Goal: Information Seeking & Learning: Learn about a topic

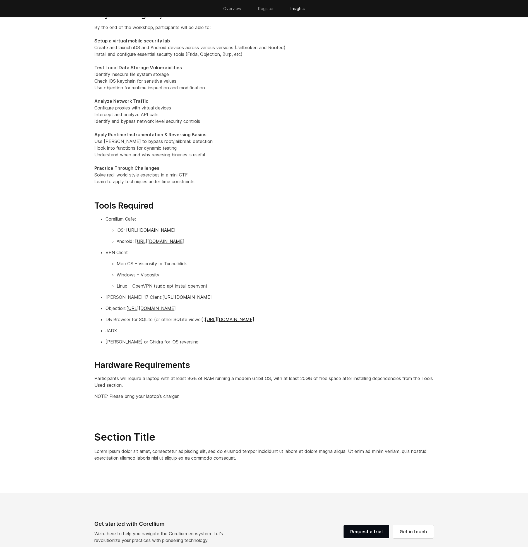
scroll to position [630, 0]
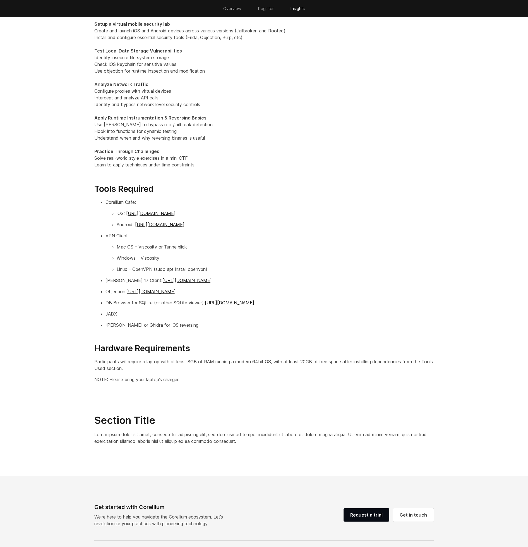
click at [189, 350] on h3 "Hardware Requirements" at bounding box center [264, 343] width 340 height 21
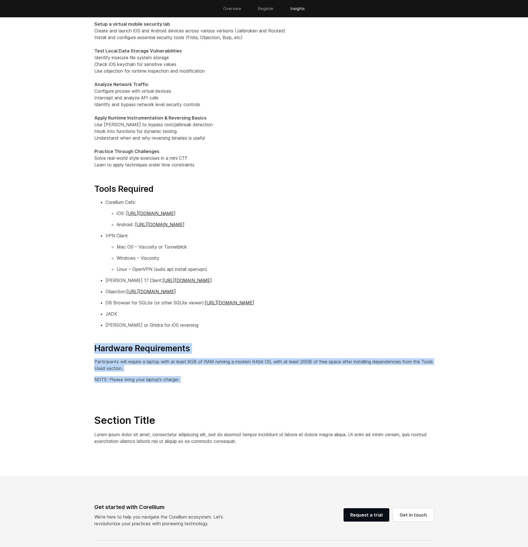
drag, startPoint x: 189, startPoint y: 350, endPoint x: 183, endPoint y: 383, distance: 33.0
click at [183, 383] on div "Key Learning Objectives By the end of the workshop, participants will be able t…" at bounding box center [264, 189] width 351 height 395
click at [183, 383] on p "NOTE: Please bring your laptop’s charger." at bounding box center [264, 379] width 340 height 7
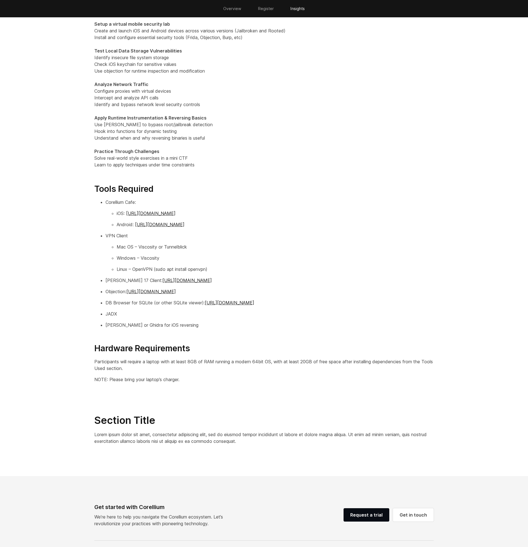
click at [183, 383] on p "NOTE: Please bring your laptop’s charger." at bounding box center [264, 379] width 340 height 7
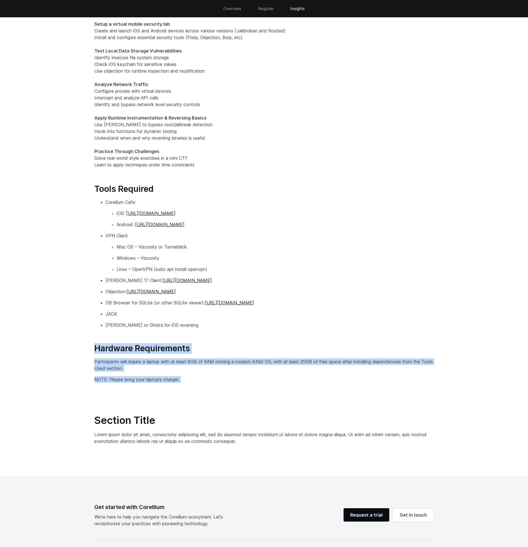
drag, startPoint x: 183, startPoint y: 383, endPoint x: 193, endPoint y: 349, distance: 34.7
click at [193, 349] on div "Key Learning Objectives By the end of the workshop, participants will be able t…" at bounding box center [264, 189] width 351 height 395
click at [189, 355] on div "Key Learning Objectives By the end of the workshop, participants will be able t…" at bounding box center [264, 189] width 351 height 395
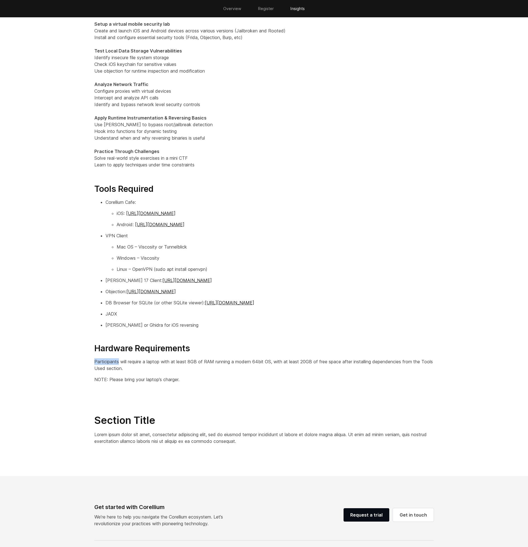
click at [189, 355] on div "Key Learning Objectives By the end of the workshop, participants will be able t…" at bounding box center [264, 189] width 351 height 395
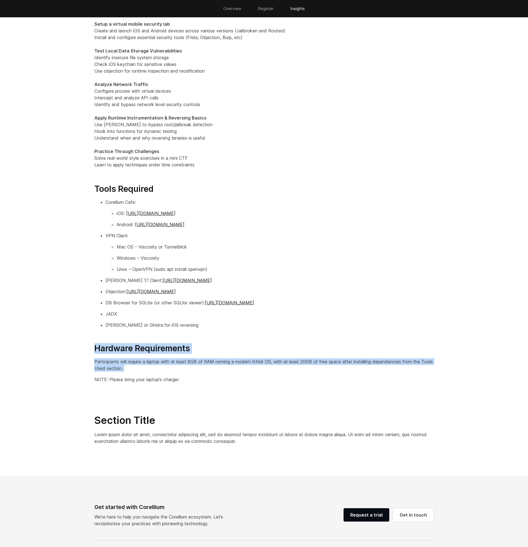
drag, startPoint x: 189, startPoint y: 355, endPoint x: 190, endPoint y: 350, distance: 5.1
click at [190, 350] on div "Key Learning Objectives By the end of the workshop, participants will be able t…" at bounding box center [264, 189] width 351 height 395
click at [190, 350] on h3 "Hardware Requirements" at bounding box center [264, 343] width 340 height 21
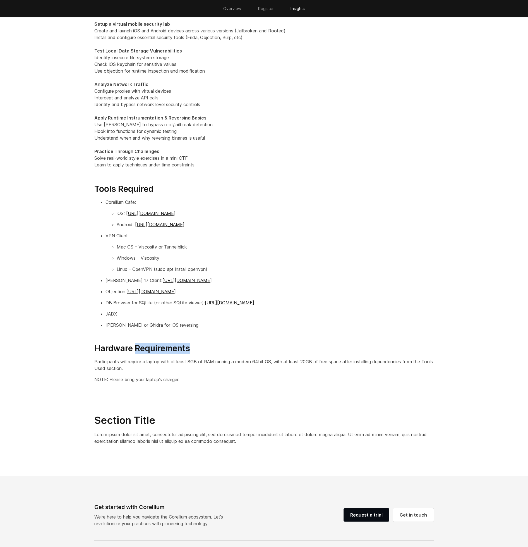
click at [190, 350] on h3 "Hardware Requirements" at bounding box center [264, 343] width 340 height 21
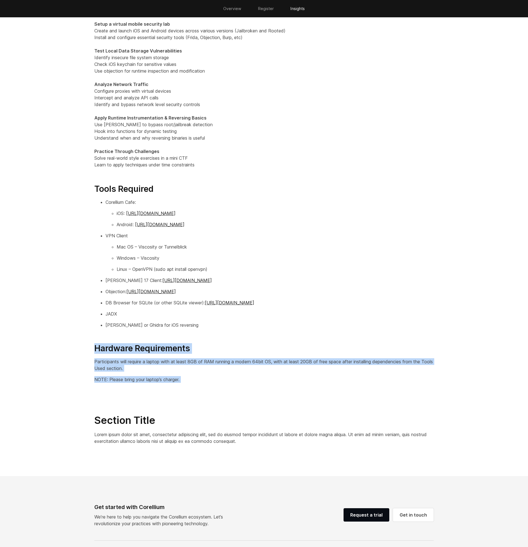
drag, startPoint x: 190, startPoint y: 350, endPoint x: 184, endPoint y: 380, distance: 30.9
click at [184, 380] on div "Key Learning Objectives By the end of the workshop, participants will be able t…" at bounding box center [264, 189] width 351 height 395
click at [184, 380] on p "NOTE: Please bring your laptop’s charger." at bounding box center [264, 379] width 340 height 7
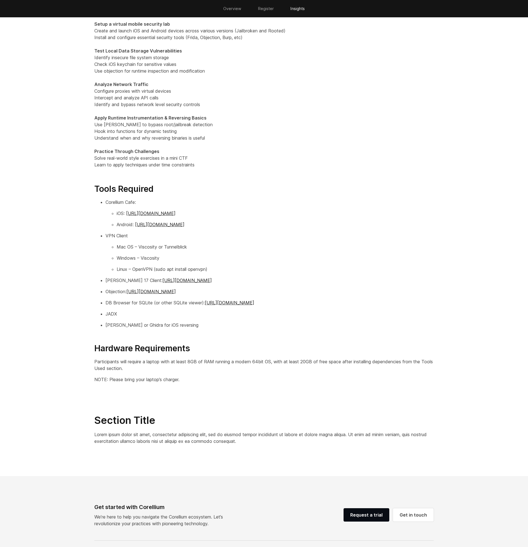
click at [184, 380] on p "NOTE: Please bring your laptop’s charger." at bounding box center [264, 379] width 340 height 7
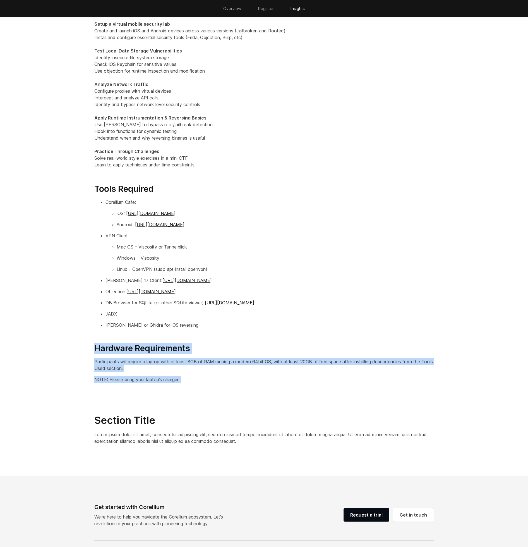
drag, startPoint x: 184, startPoint y: 380, endPoint x: 184, endPoint y: 351, distance: 29.6
click at [184, 351] on div "Key Learning Objectives By the end of the workshop, participants will be able t…" at bounding box center [264, 189] width 351 height 395
click at [222, 362] on p "Participants will require a laptop with at least 8GB of RAM running a modern 64…" at bounding box center [264, 364] width 340 height 13
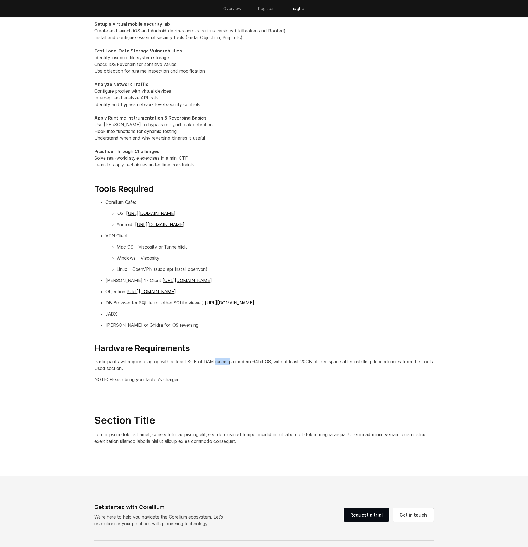
click at [222, 362] on p "Participants will require a laptop with at least 8GB of RAM running a modern 64…" at bounding box center [264, 364] width 340 height 13
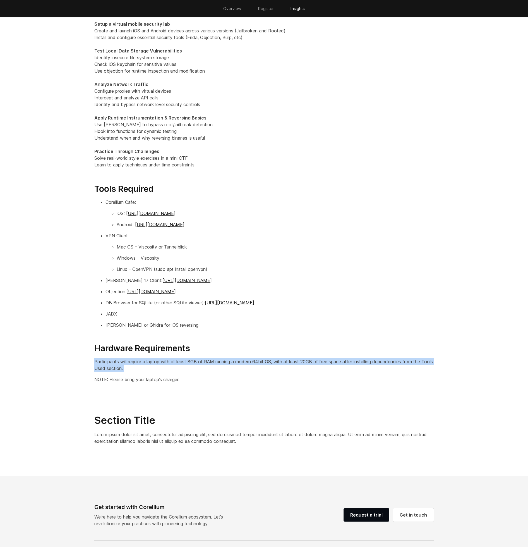
drag, startPoint x: 222, startPoint y: 362, endPoint x: 210, endPoint y: 348, distance: 18.0
click at [220, 359] on p "Participants will require a laptop with at least 8GB of RAM running a modern 64…" at bounding box center [264, 364] width 340 height 13
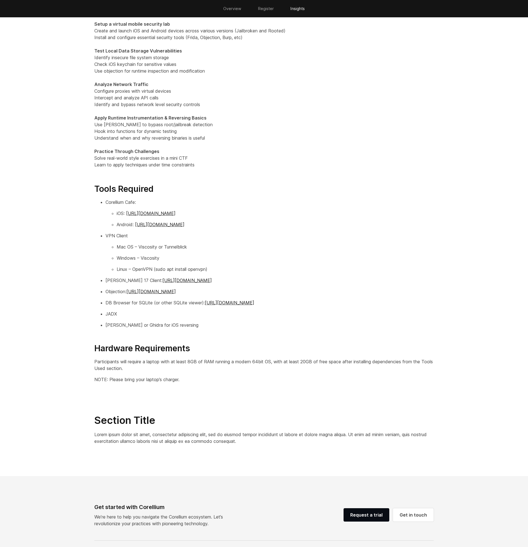
click at [210, 348] on h3 "Hardware Requirements" at bounding box center [264, 343] width 340 height 21
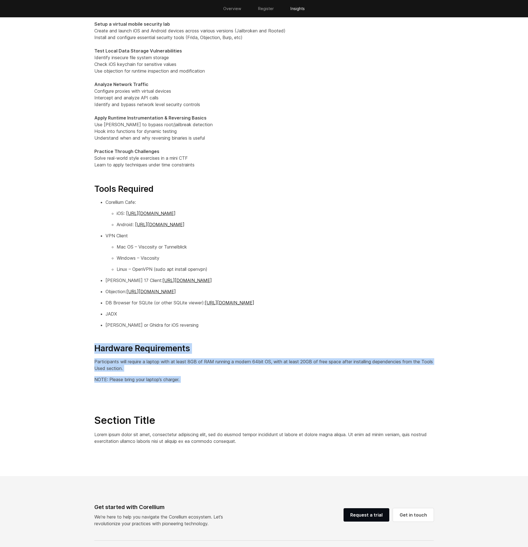
drag, startPoint x: 210, startPoint y: 348, endPoint x: 202, endPoint y: 383, distance: 35.8
click at [202, 383] on div "Key Learning Objectives By the end of the workshop, participants will be able t…" at bounding box center [264, 189] width 351 height 395
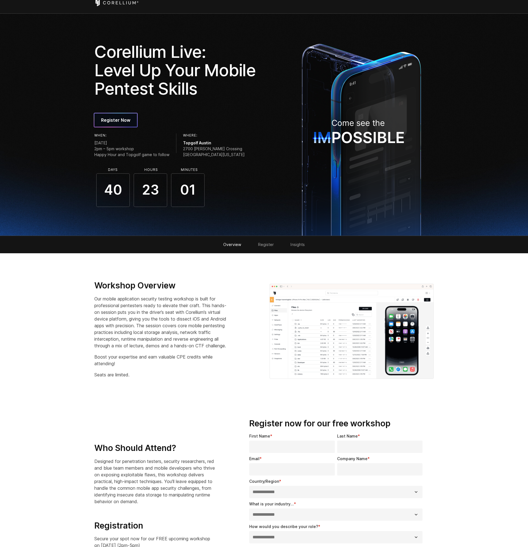
scroll to position [0, 0]
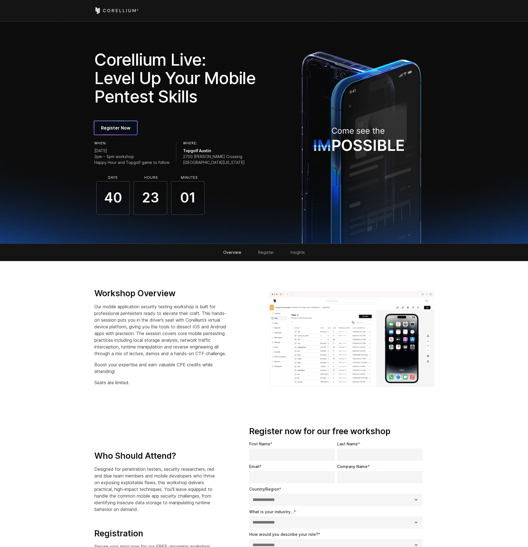
click at [163, 295] on h3 "Workshop Overview" at bounding box center [162, 293] width 137 height 11
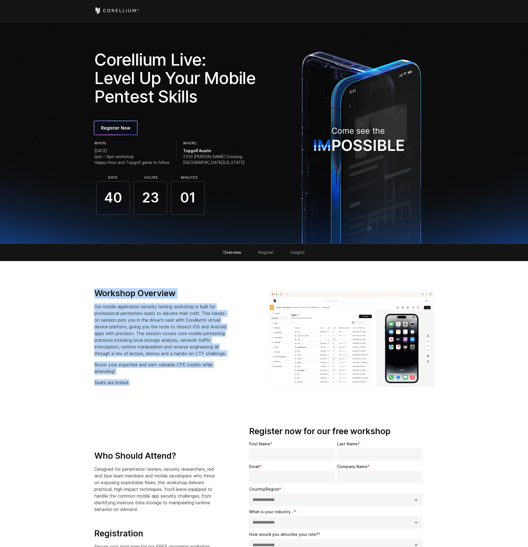
drag, startPoint x: 163, startPoint y: 295, endPoint x: 159, endPoint y: 381, distance: 86.1
click at [159, 381] on div "Workshop Overview Our mobile application security testing workshop is built for…" at bounding box center [176, 337] width 164 height 98
